Goal: Task Accomplishment & Management: Use online tool/utility

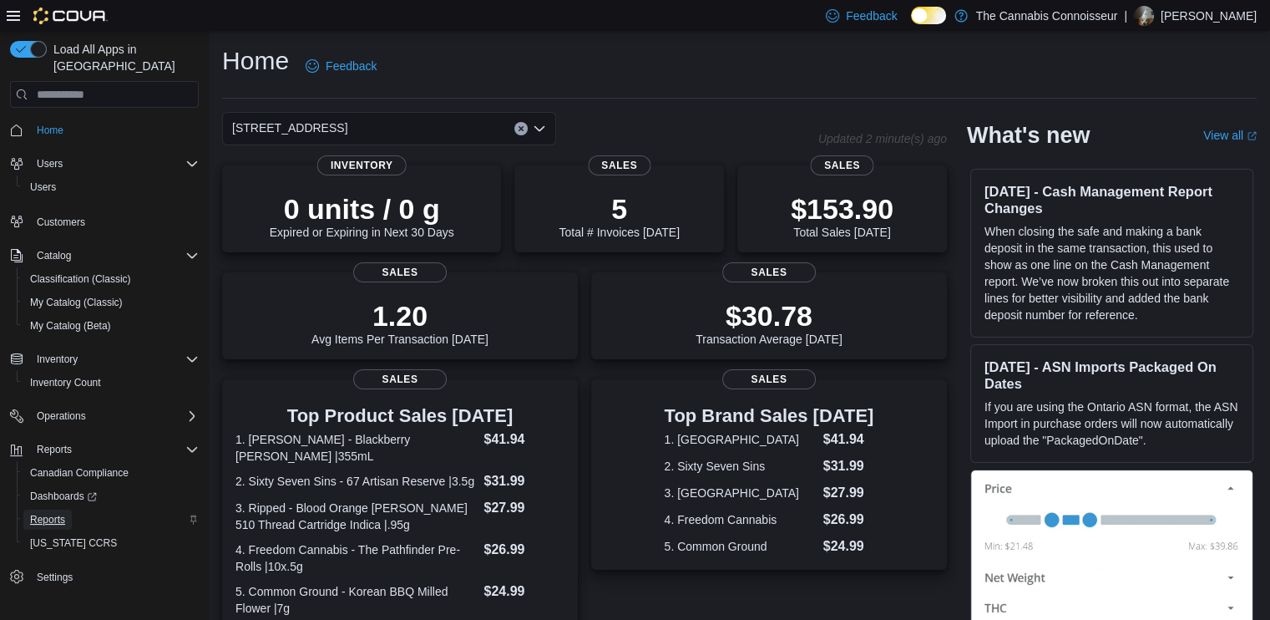
click at [48, 513] on span "Reports" at bounding box center [47, 519] width 35 height 13
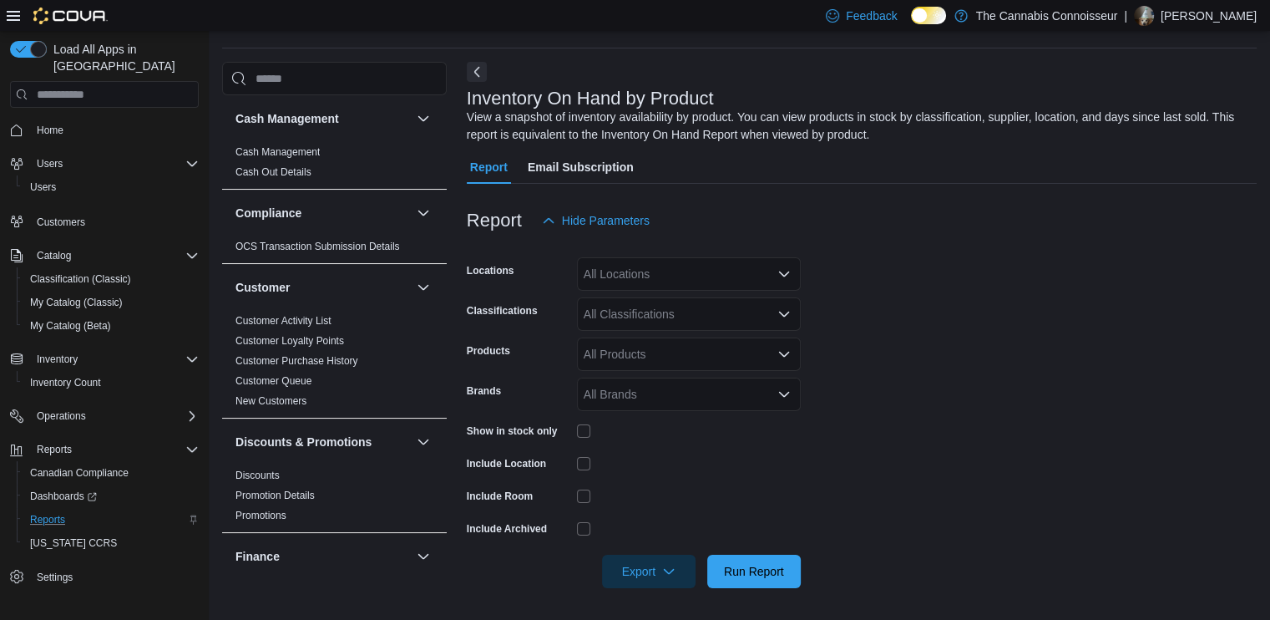
scroll to position [51, 0]
click at [662, 250] on div at bounding box center [862, 246] width 790 height 20
click at [656, 274] on div "All Locations" at bounding box center [689, 272] width 224 height 33
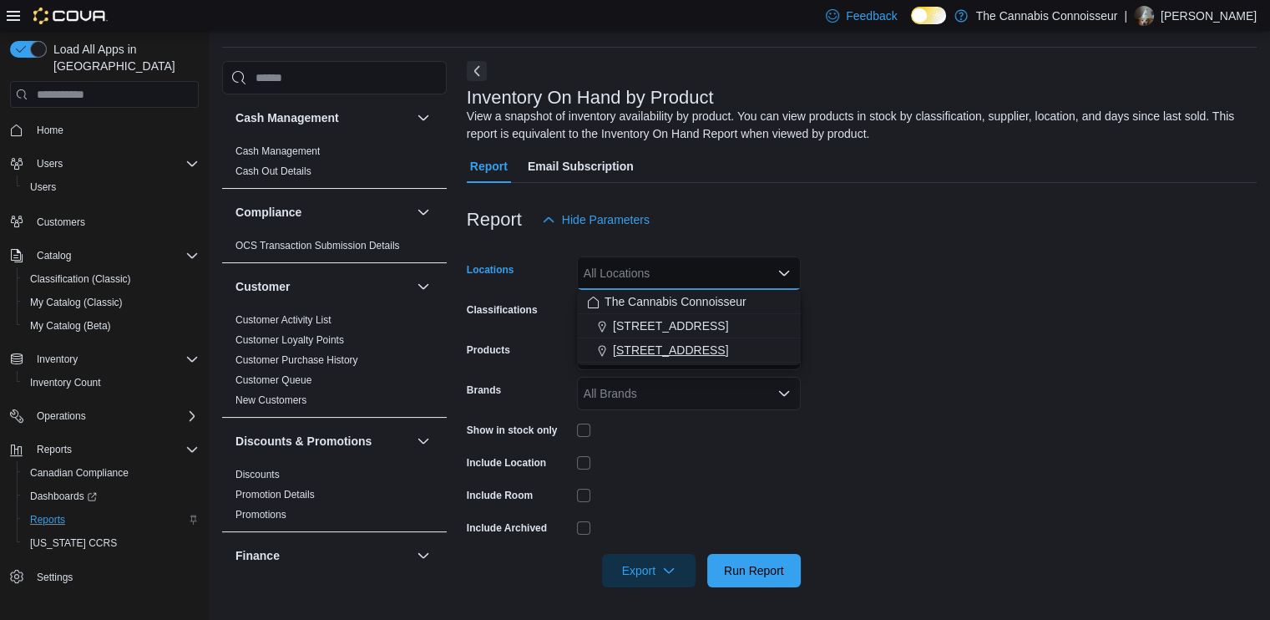
click at [621, 353] on span "[STREET_ADDRESS]" at bounding box center [670, 350] width 115 height 17
click at [901, 339] on form "Locations 99 King St. Combo box. Selected. 99 King St.. Press Backspace to dele…" at bounding box center [862, 411] width 790 height 351
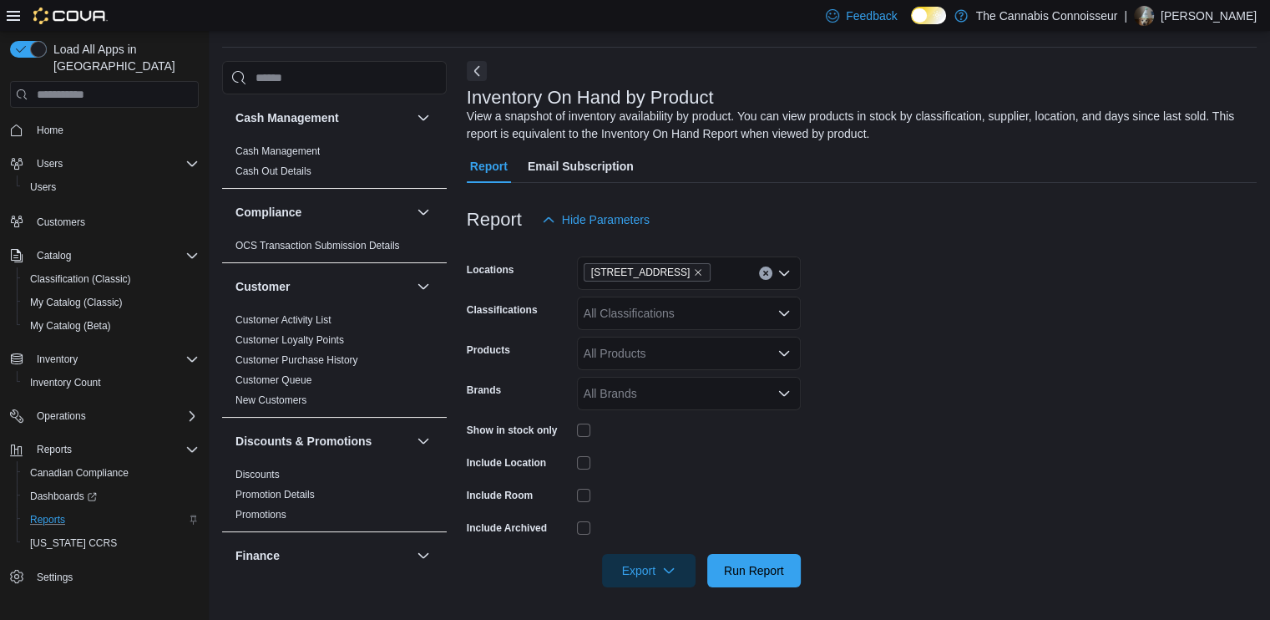
click at [716, 310] on div "All Classifications" at bounding box center [689, 313] width 224 height 33
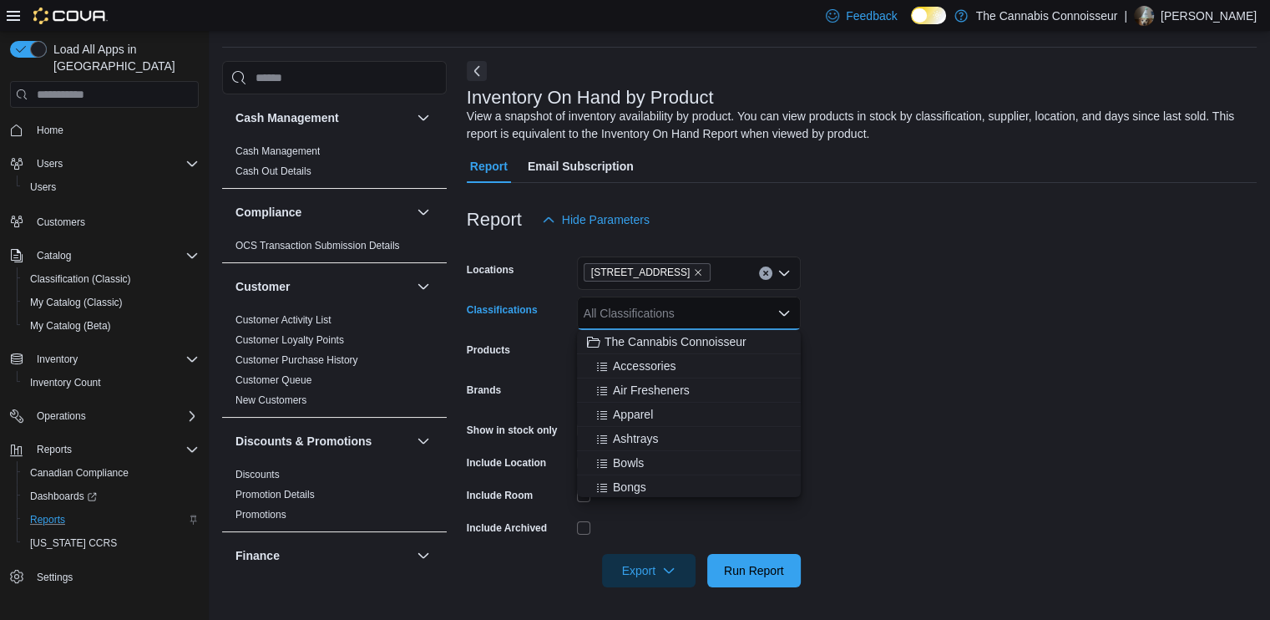
click at [881, 301] on form "Locations 99 King St. Classifications All Classifications Combo box. Selected. …" at bounding box center [862, 411] width 790 height 351
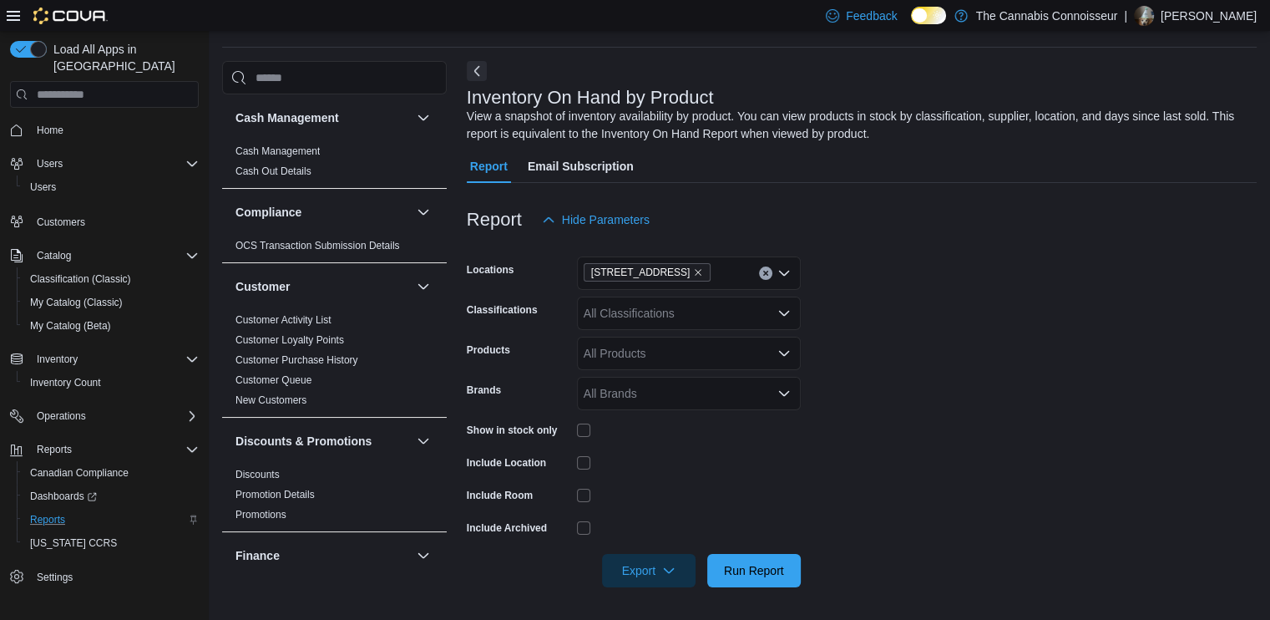
click at [712, 310] on div "All Classifications" at bounding box center [689, 313] width 224 height 33
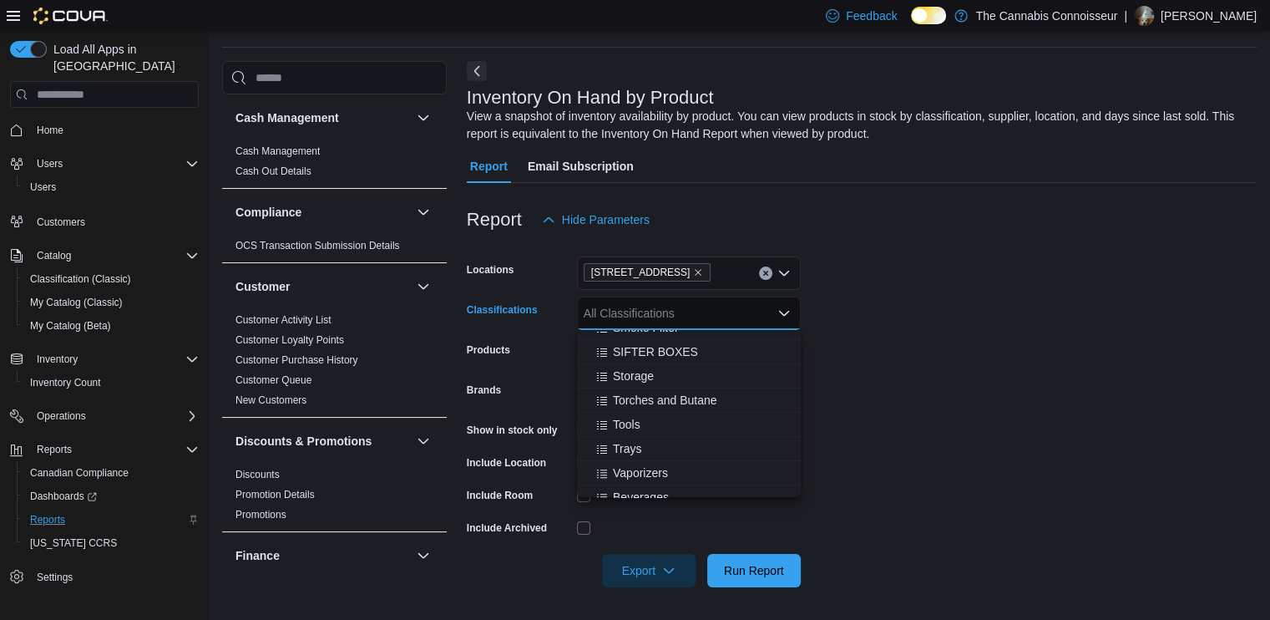
scroll to position [835, 0]
click at [636, 333] on span "Beverages" at bounding box center [641, 330] width 56 height 17
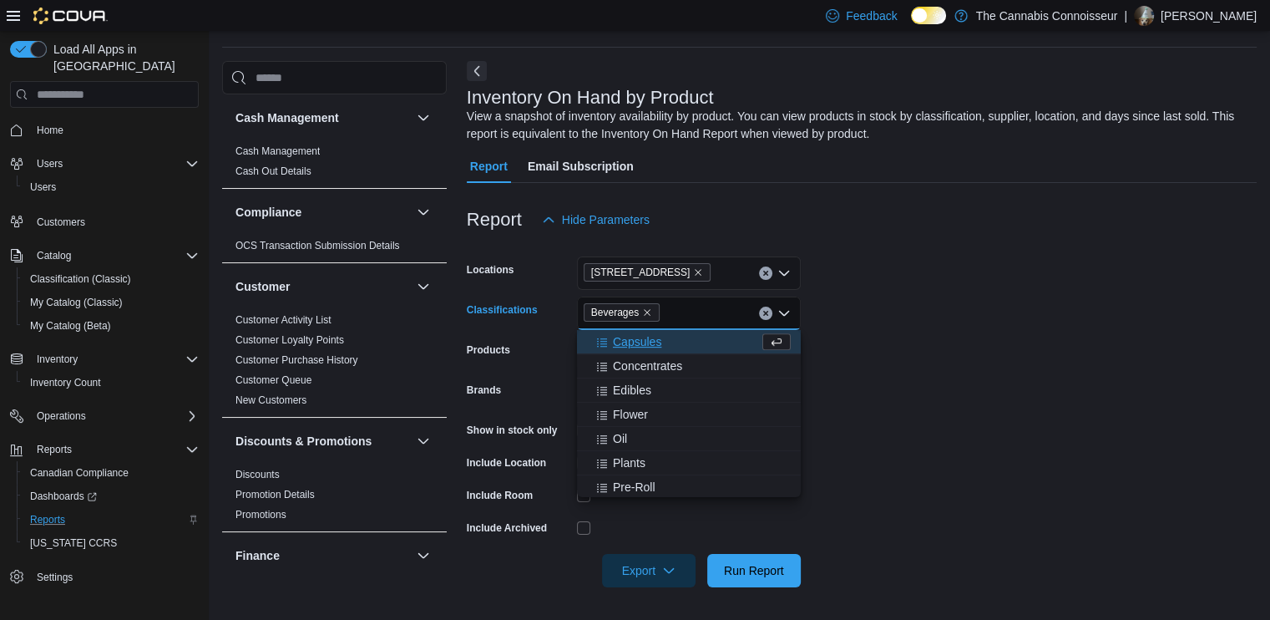
click at [633, 344] on span "Capsules" at bounding box center [637, 341] width 48 height 17
click at [631, 356] on button "Edibles" at bounding box center [689, 366] width 224 height 24
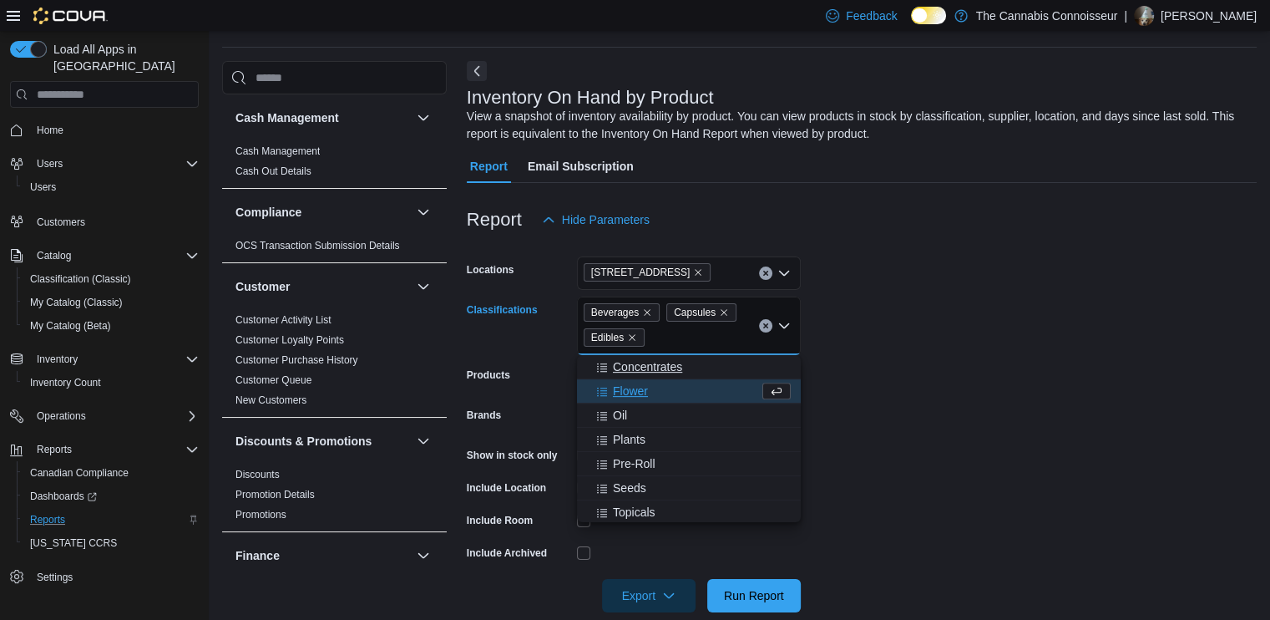
click at [628, 367] on span "Concentrates" at bounding box center [647, 366] width 69 height 17
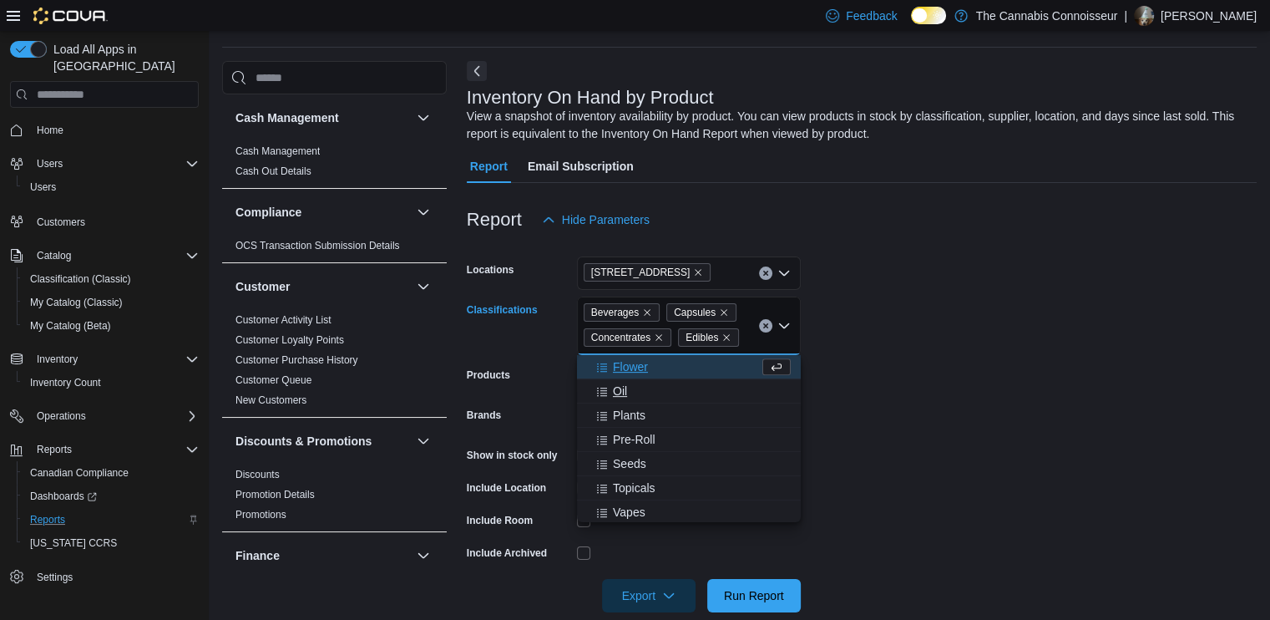
click at [627, 388] on div "Oil" at bounding box center [689, 391] width 204 height 17
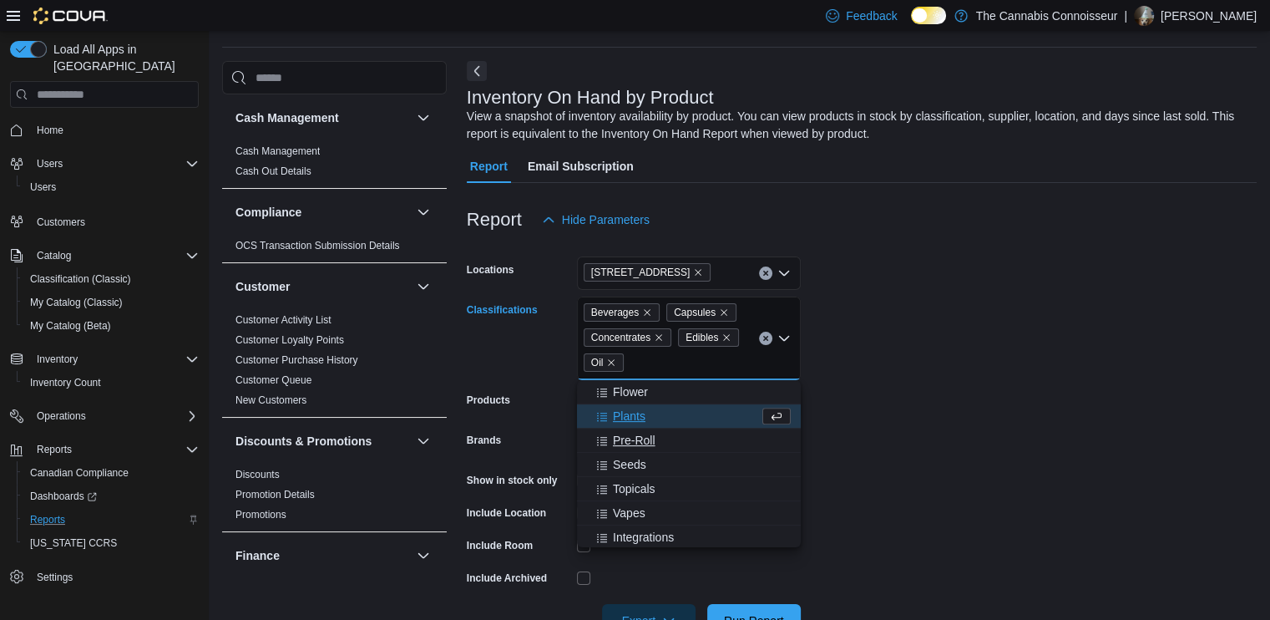
click at [649, 441] on span "Pre-Roll" at bounding box center [634, 440] width 43 height 17
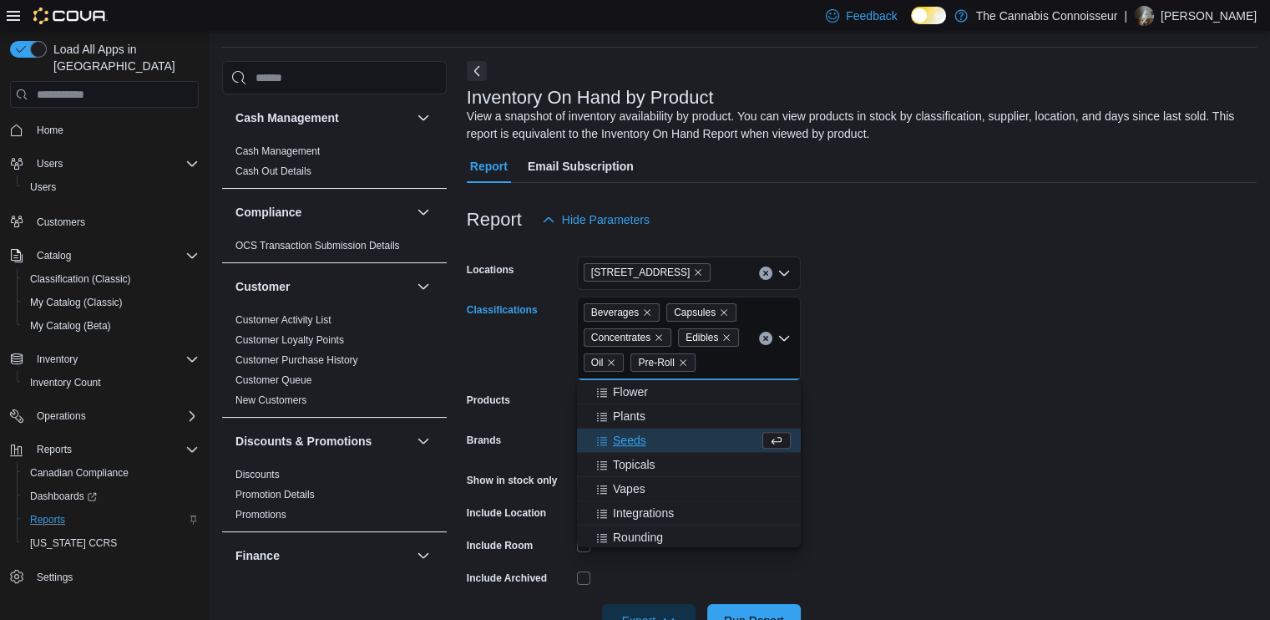
click at [651, 484] on div "Vapes" at bounding box center [689, 488] width 204 height 17
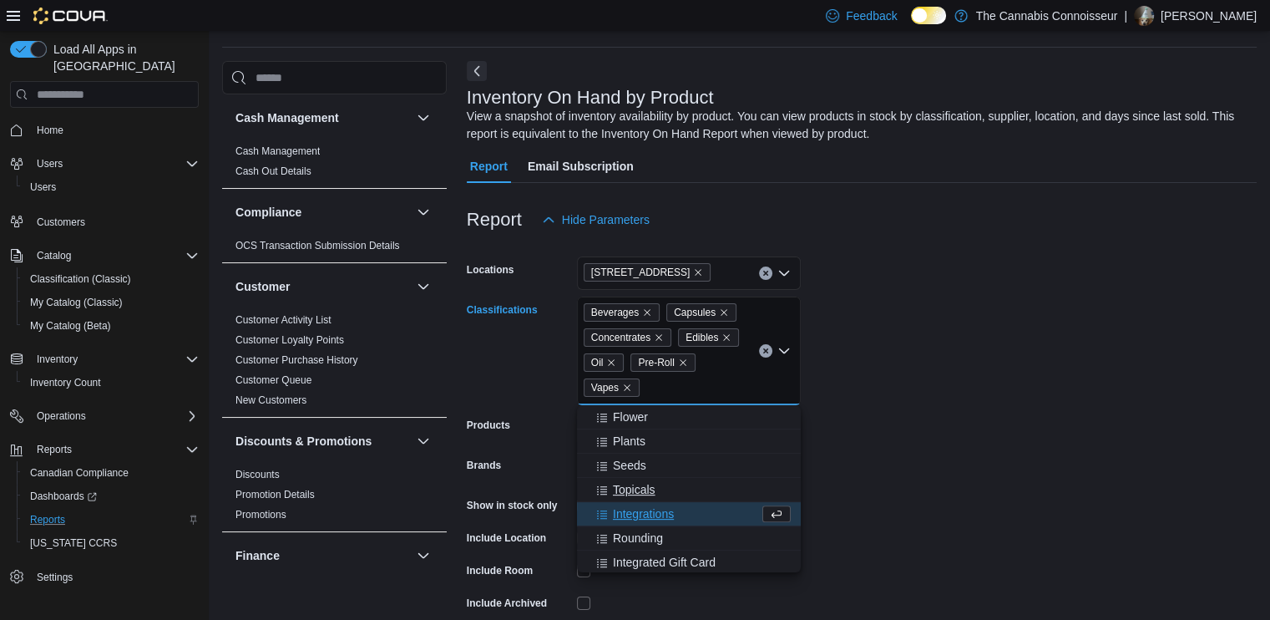
click at [635, 484] on span "Topicals" at bounding box center [634, 489] width 43 height 17
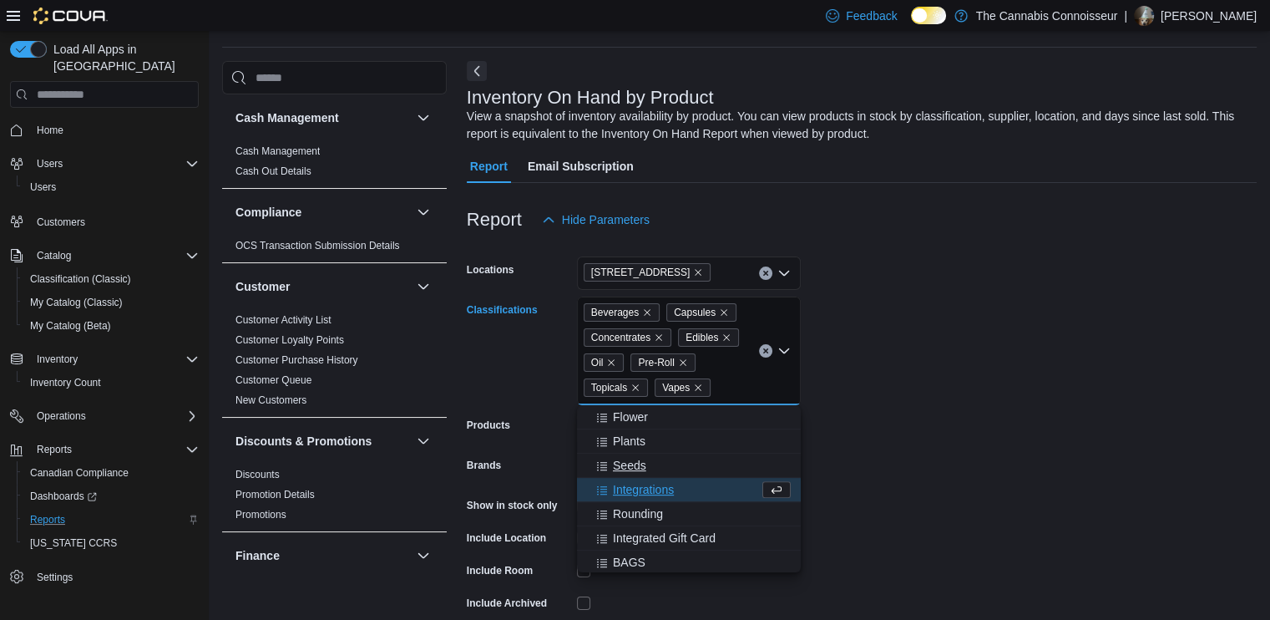
click at [628, 458] on span "Seeds" at bounding box center [629, 465] width 33 height 17
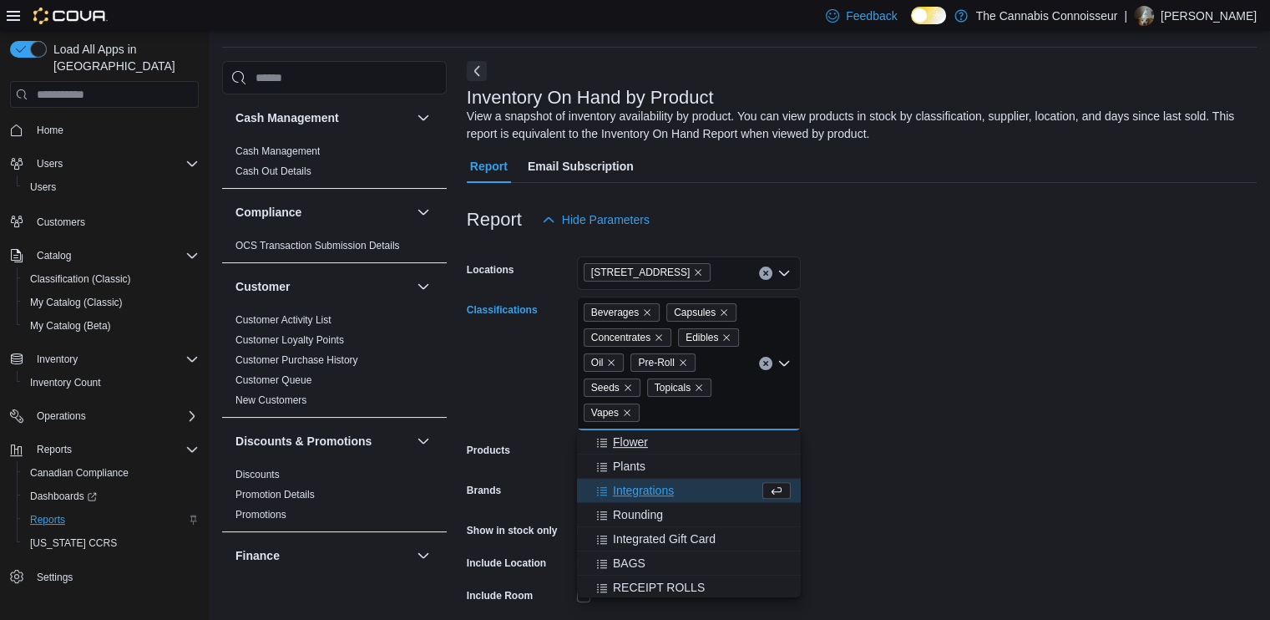
click at [628, 446] on span "Flower" at bounding box center [630, 442] width 35 height 17
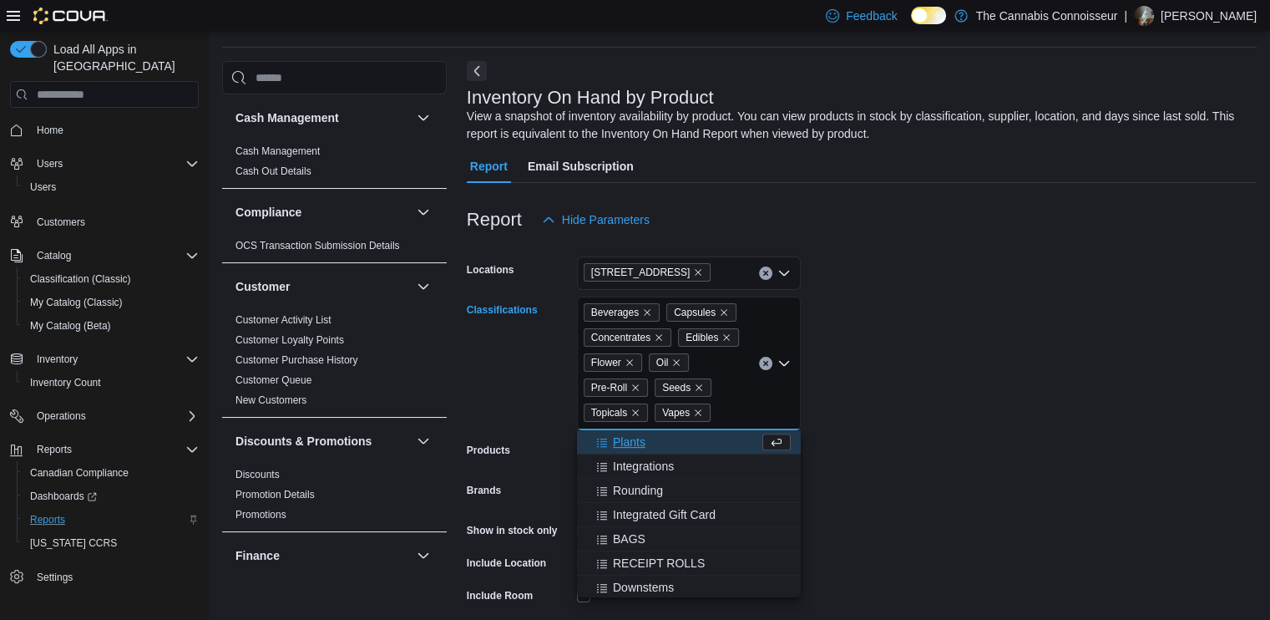
click at [627, 444] on span "Plants" at bounding box center [629, 442] width 33 height 17
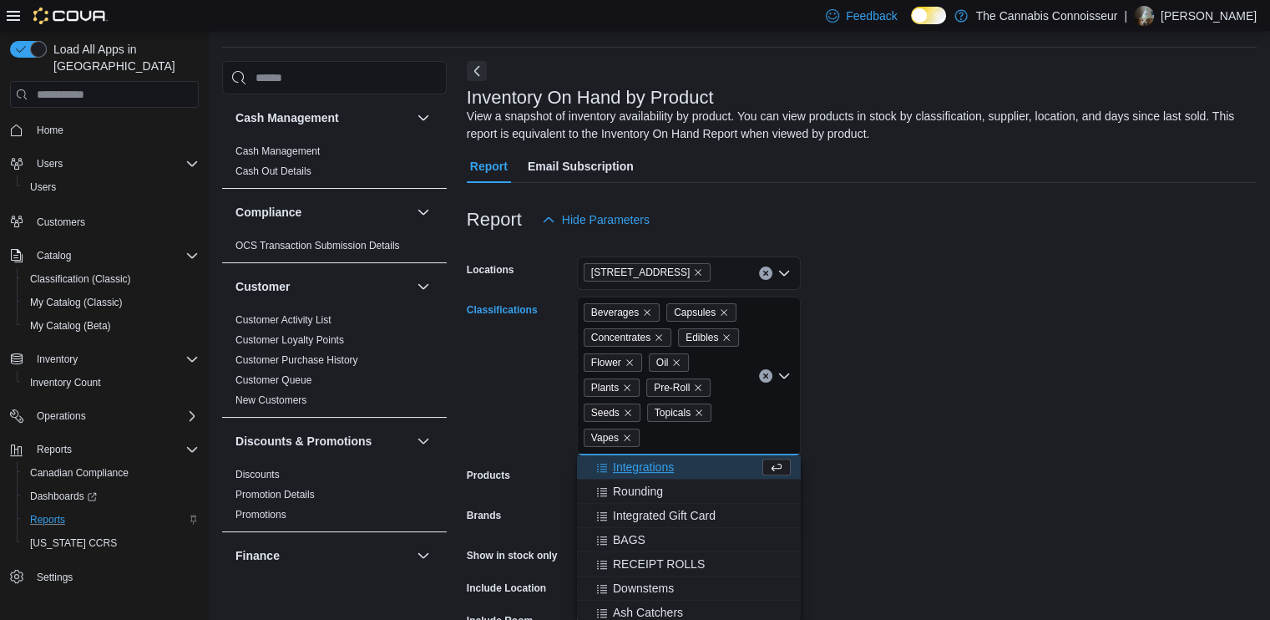
drag, startPoint x: 946, startPoint y: 436, endPoint x: 918, endPoint y: 439, distance: 27.7
click at [947, 436] on form "Locations 99 King St. Classifications Beverages Capsules Concentrates Edibles F…" at bounding box center [862, 474] width 790 height 476
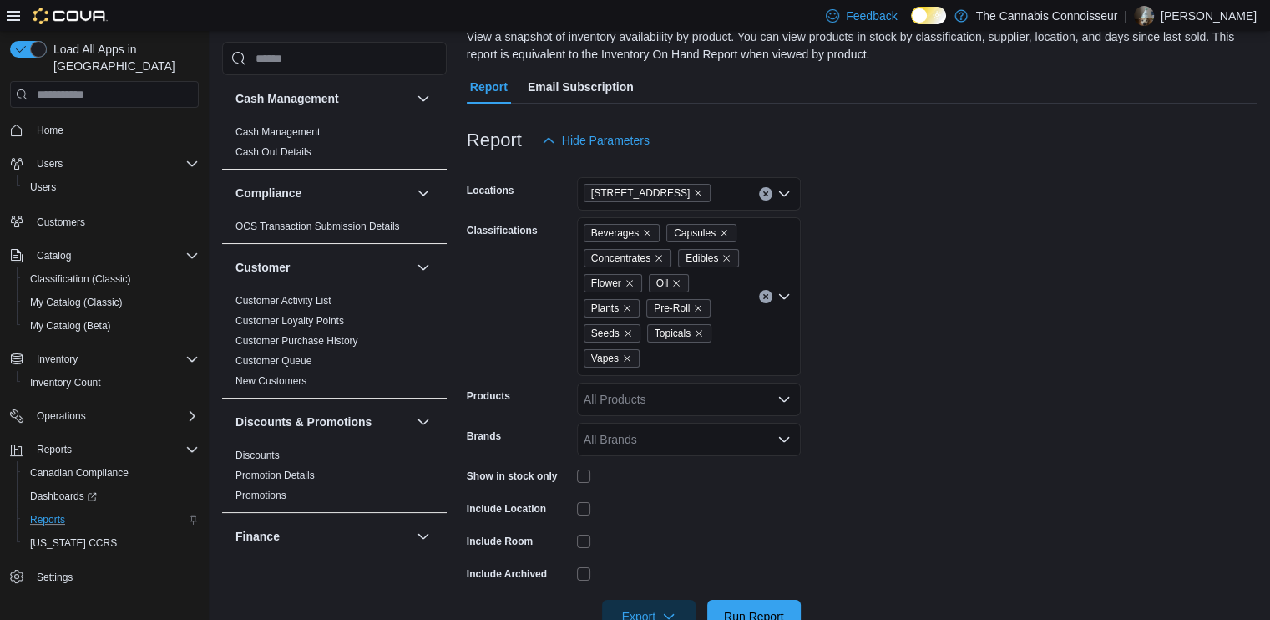
scroll to position [177, 0]
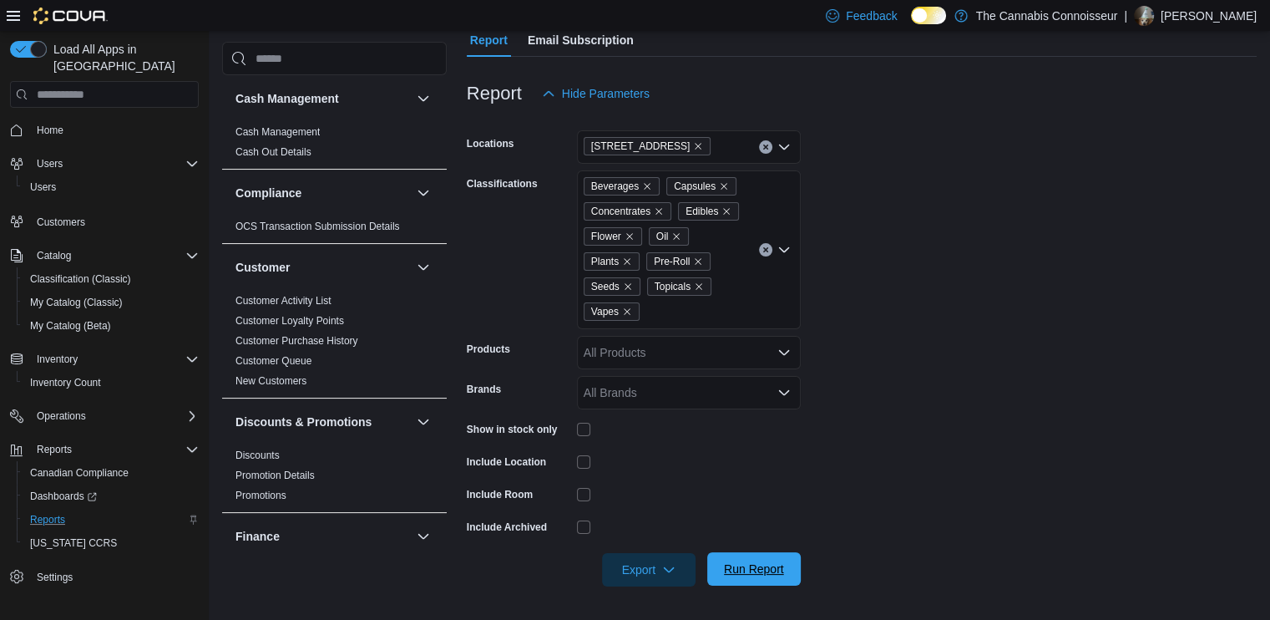
click at [758, 565] on span "Run Report" at bounding box center [754, 568] width 60 height 17
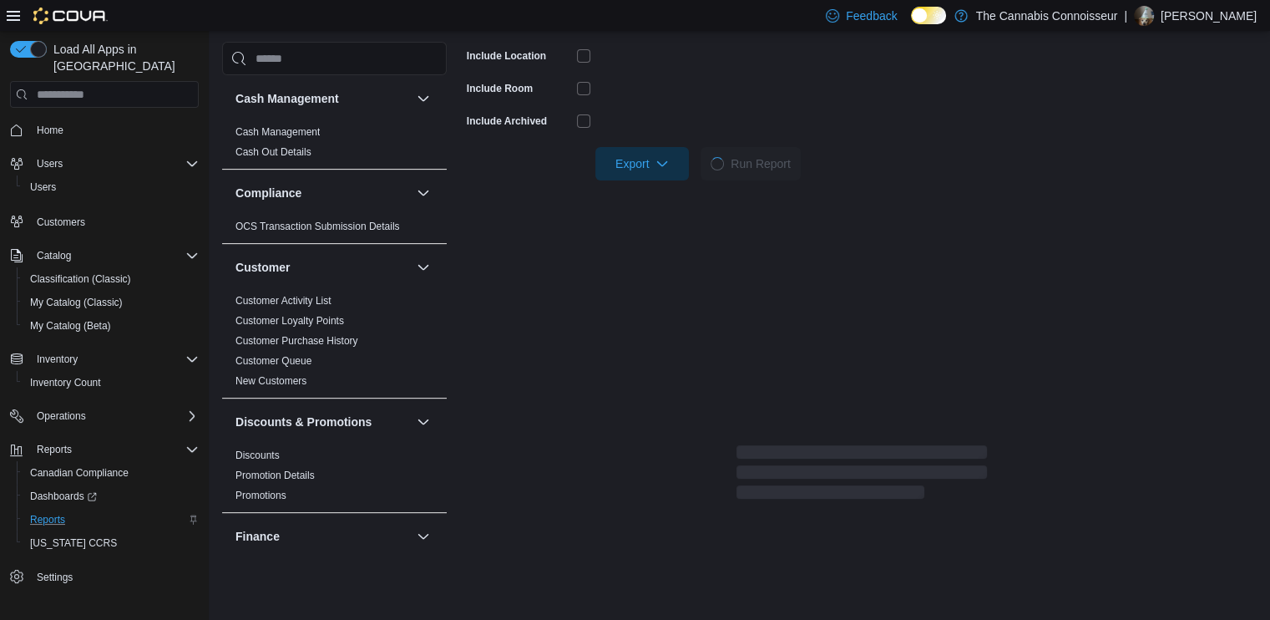
scroll to position [595, 0]
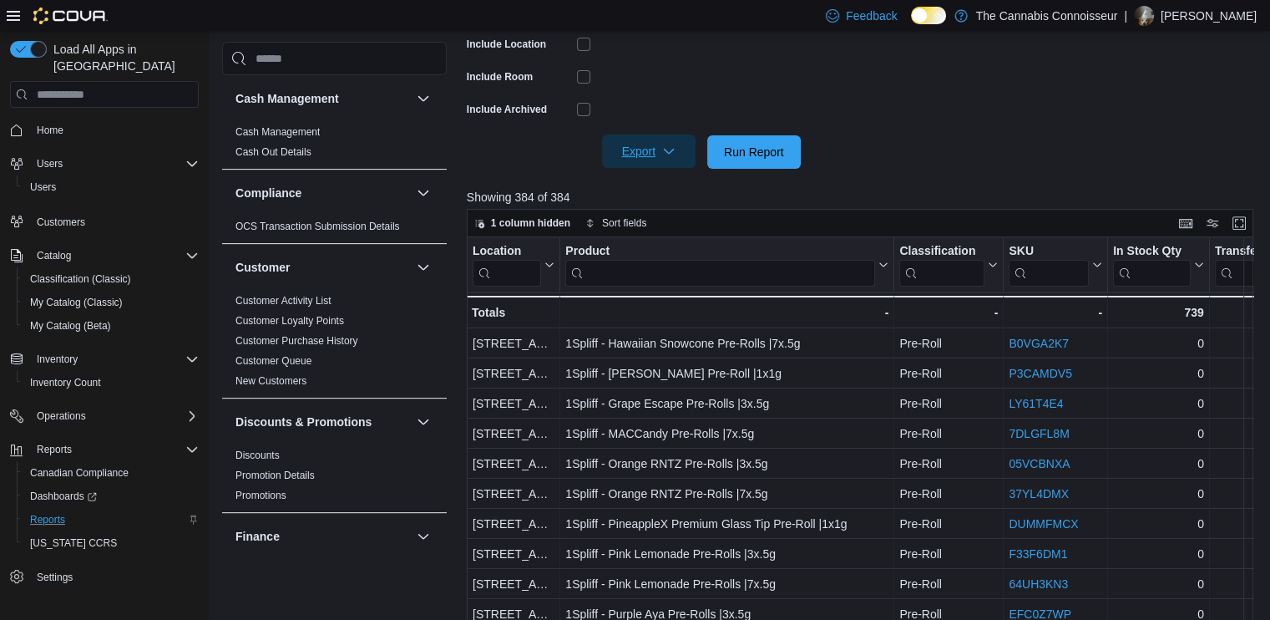
click at [652, 155] on span "Export" at bounding box center [649, 150] width 74 height 33
click at [667, 172] on button "Export to Excel" at bounding box center [651, 185] width 95 height 33
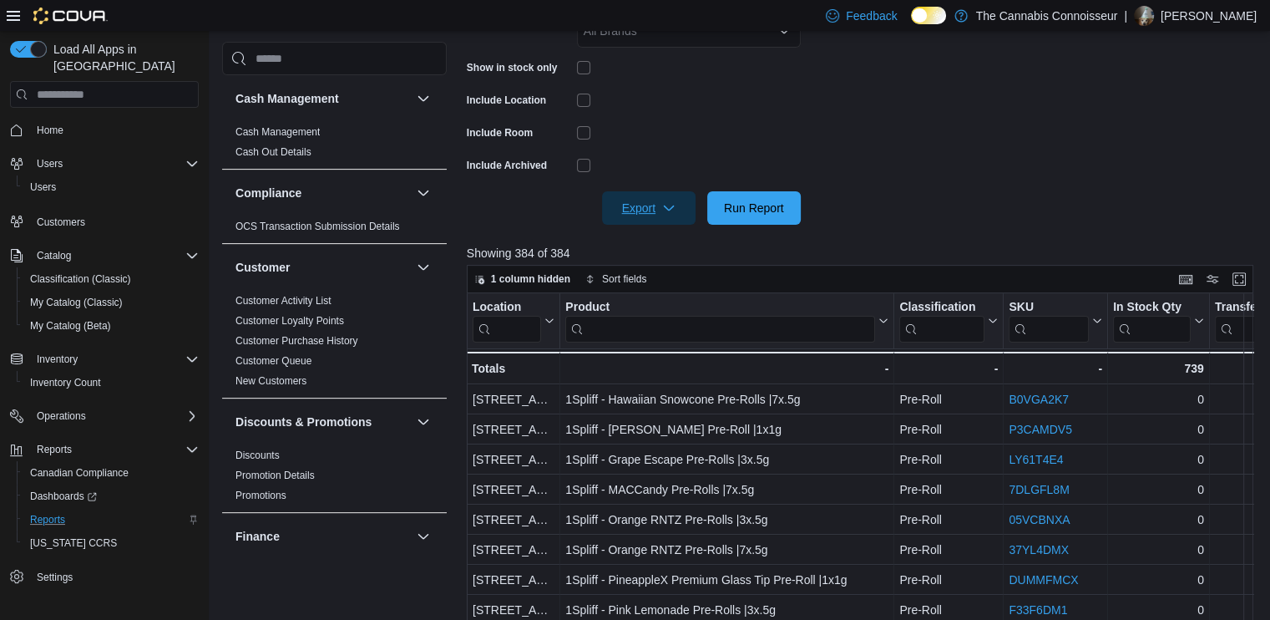
scroll to position [511, 0]
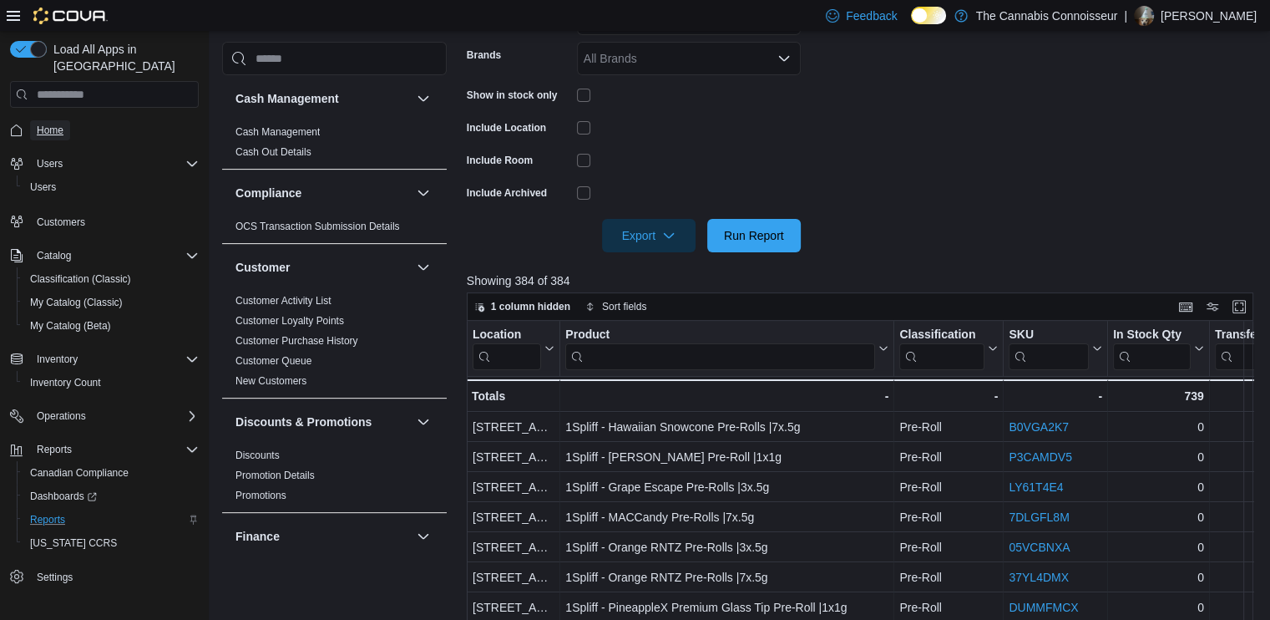
click at [51, 124] on span "Home" at bounding box center [50, 130] width 27 height 13
